Goal: Transaction & Acquisition: Purchase product/service

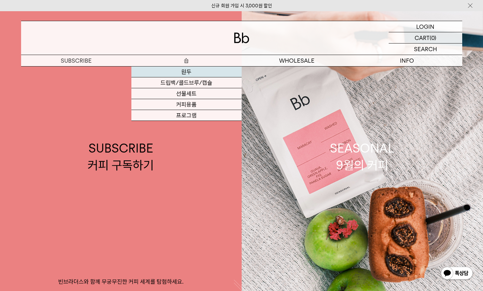
click at [185, 72] on link "원두" at bounding box center [186, 72] width 110 height 11
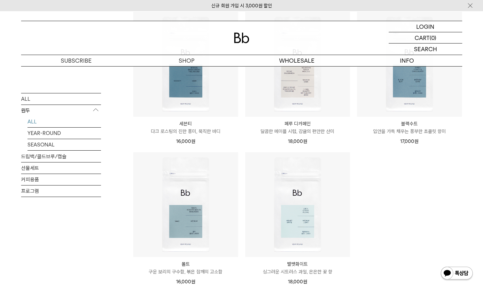
scroll to position [608, 0]
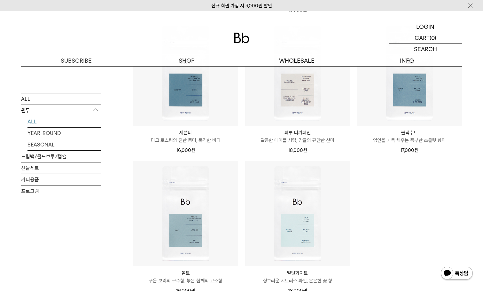
scroll to position [544, 0]
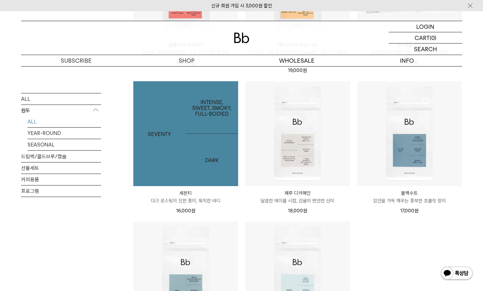
scroll to position [480, 0]
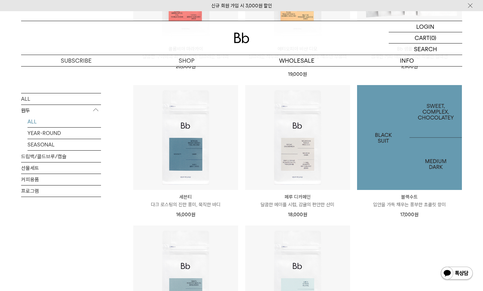
click at [411, 160] on img at bounding box center [409, 137] width 105 height 105
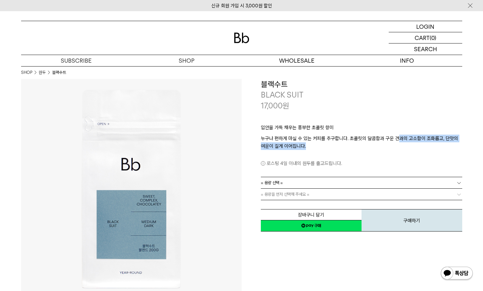
drag, startPoint x: 396, startPoint y: 141, endPoint x: 397, endPoint y: 146, distance: 4.5
click at [396, 143] on p "누구나 편하게 마실 수 있는 커피를 추구합니다. 초콜릿의 달콤함과 구운 견과의 고소함이 조화롭고, 단맛의 여운이 길게 이어집니다." at bounding box center [361, 142] width 201 height 15
click at [390, 160] on p "로스팅 4일 이내의 원두를 출고드립니다." at bounding box center [361, 164] width 201 height 8
drag, startPoint x: 398, startPoint y: 238, endPoint x: 390, endPoint y: 238, distance: 8.3
click at [396, 240] on div "**********" at bounding box center [352, 189] width 221 height 221
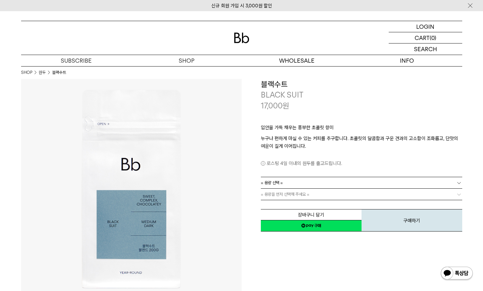
click at [321, 179] on link "= 용량 선택 =" at bounding box center [361, 182] width 201 height 11
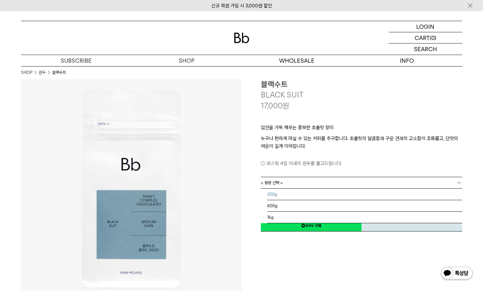
click at [283, 196] on li "200g" at bounding box center [364, 195] width 195 height 12
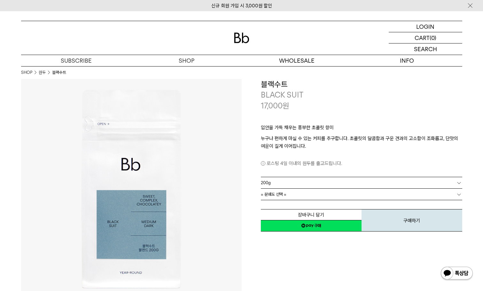
click at [291, 194] on link "= 분쇄도 선택 =" at bounding box center [361, 194] width 201 height 11
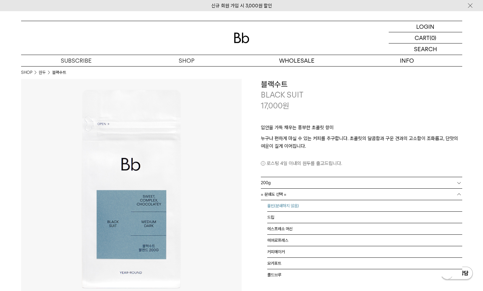
click at [284, 207] on li "홀빈(분쇄하지 않음)" at bounding box center [364, 206] width 195 height 12
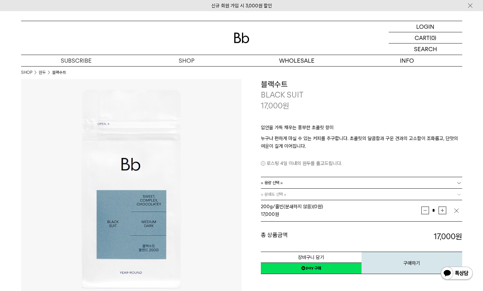
click at [361, 225] on div "총 상품금액 17,000 원 총 할인금액 총 상품금액 17,000 원" at bounding box center [361, 232] width 201 height 20
